Goal: Task Accomplishment & Management: Manage account settings

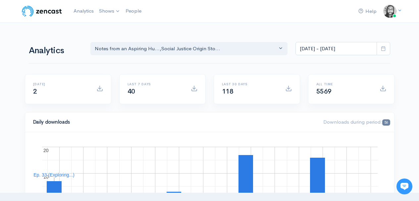
click at [251, 20] on nav "Help Notifications View all Your profile Team settings Default team Current Log…" at bounding box center [209, 11] width 419 height 23
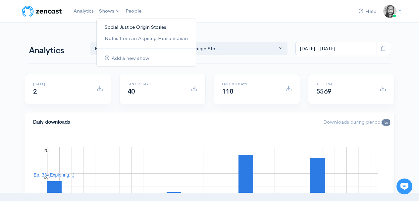
click at [111, 31] on link "Social Justice Origin Stories" at bounding box center [146, 28] width 99 height 12
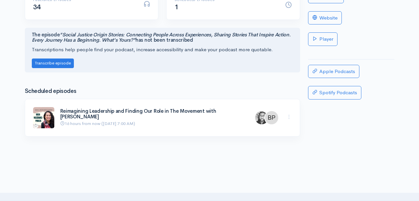
scroll to position [131, 0]
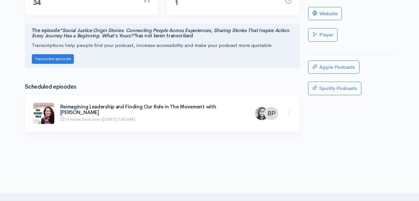
drag, startPoint x: 101, startPoint y: 112, endPoint x: 53, endPoint y: 110, distance: 48.0
click at [53, 110] on div "Reimagining Leadership and Finding Our Role in The Movement with [PERSON_NAME] …" at bounding box center [162, 113] width 267 height 21
copy div "Reimagining Leadership and Finding Our Role in The Movement with [PERSON_NAME]"
click at [227, 90] on h3 "Scheduled episodes" at bounding box center [162, 87] width 275 height 6
click at [195, 107] on link "Reimagining Leadership and Finding Our Role in The Movement with [PERSON_NAME]" at bounding box center [138, 110] width 156 height 12
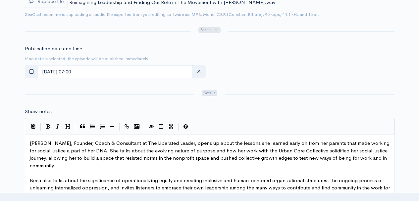
scroll to position [382, 0]
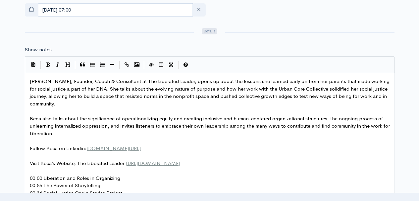
click at [250, 98] on span "[PERSON_NAME], Founder, Coach & Consultant at The Liberated Leader, opens up ab…" at bounding box center [210, 92] width 361 height 29
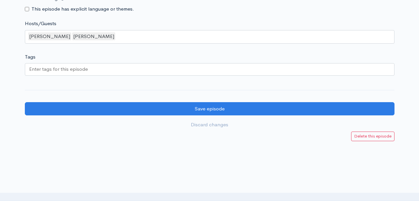
scroll to position [895, 0]
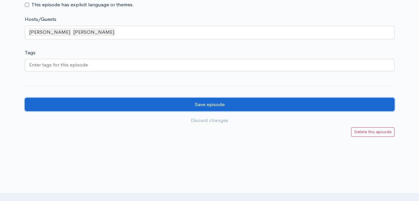
click at [247, 108] on input "Save episode" at bounding box center [209, 105] width 369 height 14
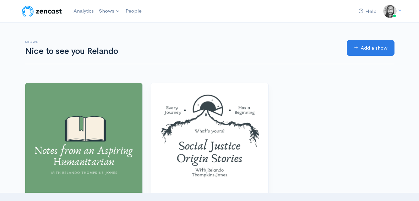
click at [273, 28] on div "Shows Nice to see you Relando Add a show" at bounding box center [209, 49] width 377 height 52
click at [248, 22] on nav "Help Notifications View all Your profile Team settings Default team Current Log…" at bounding box center [209, 11] width 419 height 23
click at [245, 34] on div "Shows Nice to see you Relando Add a show" at bounding box center [209, 48] width 369 height 32
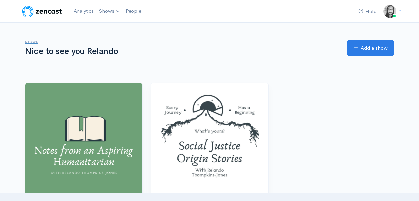
click at [245, 34] on div "Shows Nice to see you Relando Add a show" at bounding box center [209, 48] width 369 height 32
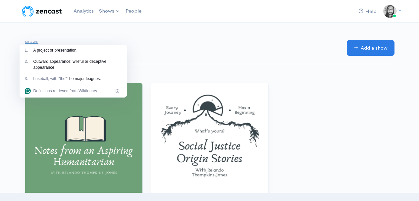
click at [245, 34] on div "Shows Nice to see you Relando Add a show" at bounding box center [209, 48] width 369 height 32
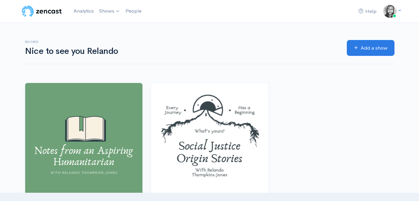
click at [245, 34] on div "Shows Nice to see you Relando Add a show" at bounding box center [209, 48] width 369 height 32
